Goal: Task Accomplishment & Management: Use online tool/utility

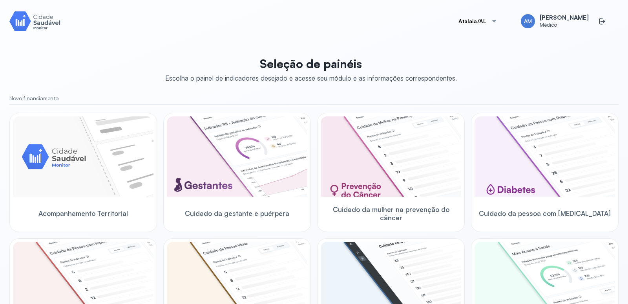
click at [70, 151] on img at bounding box center [83, 156] width 141 height 80
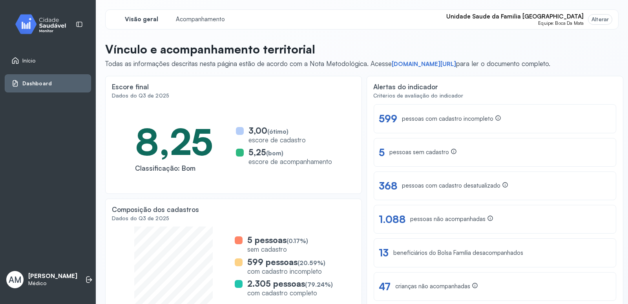
click at [592, 18] on div "Alterar" at bounding box center [600, 19] width 17 height 7
click at [601, 18] on div "Alterar" at bounding box center [600, 19] width 17 height 7
click at [550, 17] on span "Unidade Saude da Familia [GEOGRAPHIC_DATA]" at bounding box center [515, 16] width 137 height 7
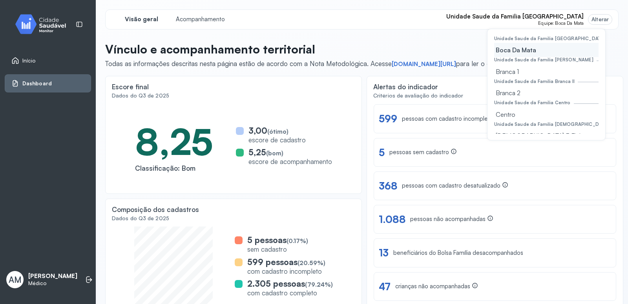
scroll to position [39, 0]
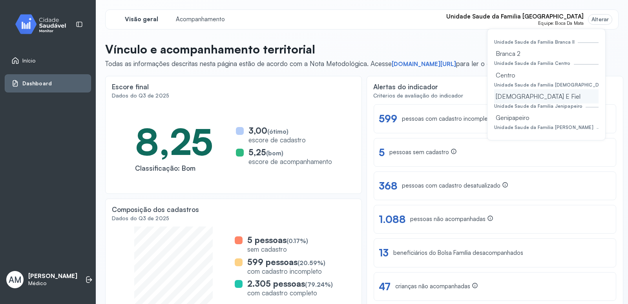
click at [521, 98] on div "[DEMOGRAPHIC_DATA] E Fiel" at bounding box center [546, 96] width 104 height 14
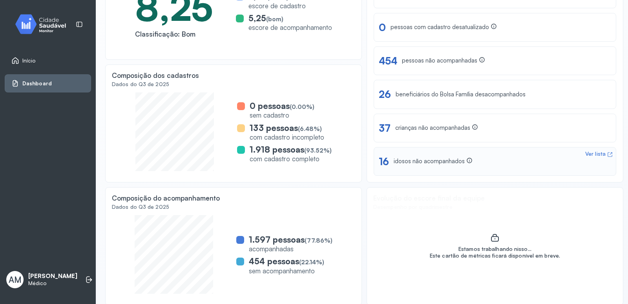
scroll to position [135, 0]
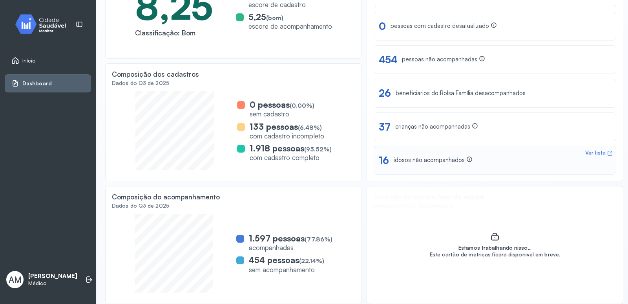
click at [467, 157] on icon at bounding box center [470, 159] width 6 height 6
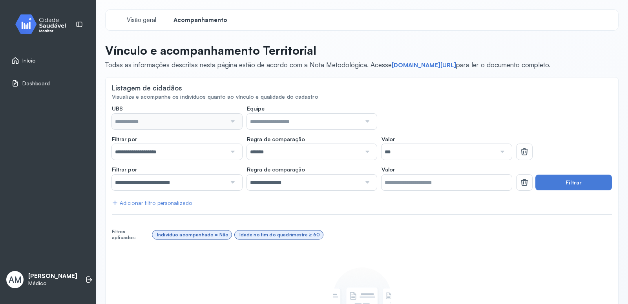
type input "**********"
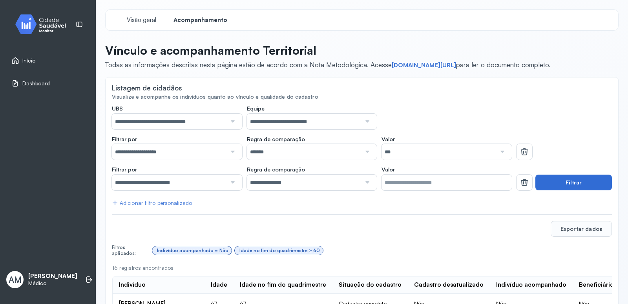
click at [552, 178] on button "Filtrar" at bounding box center [574, 182] width 77 height 16
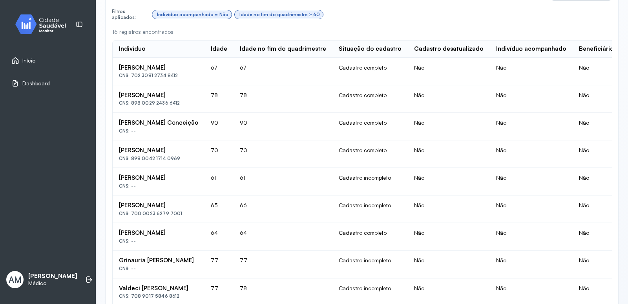
scroll to position [236, 90]
